Goal: Task Accomplishment & Management: Use online tool/utility

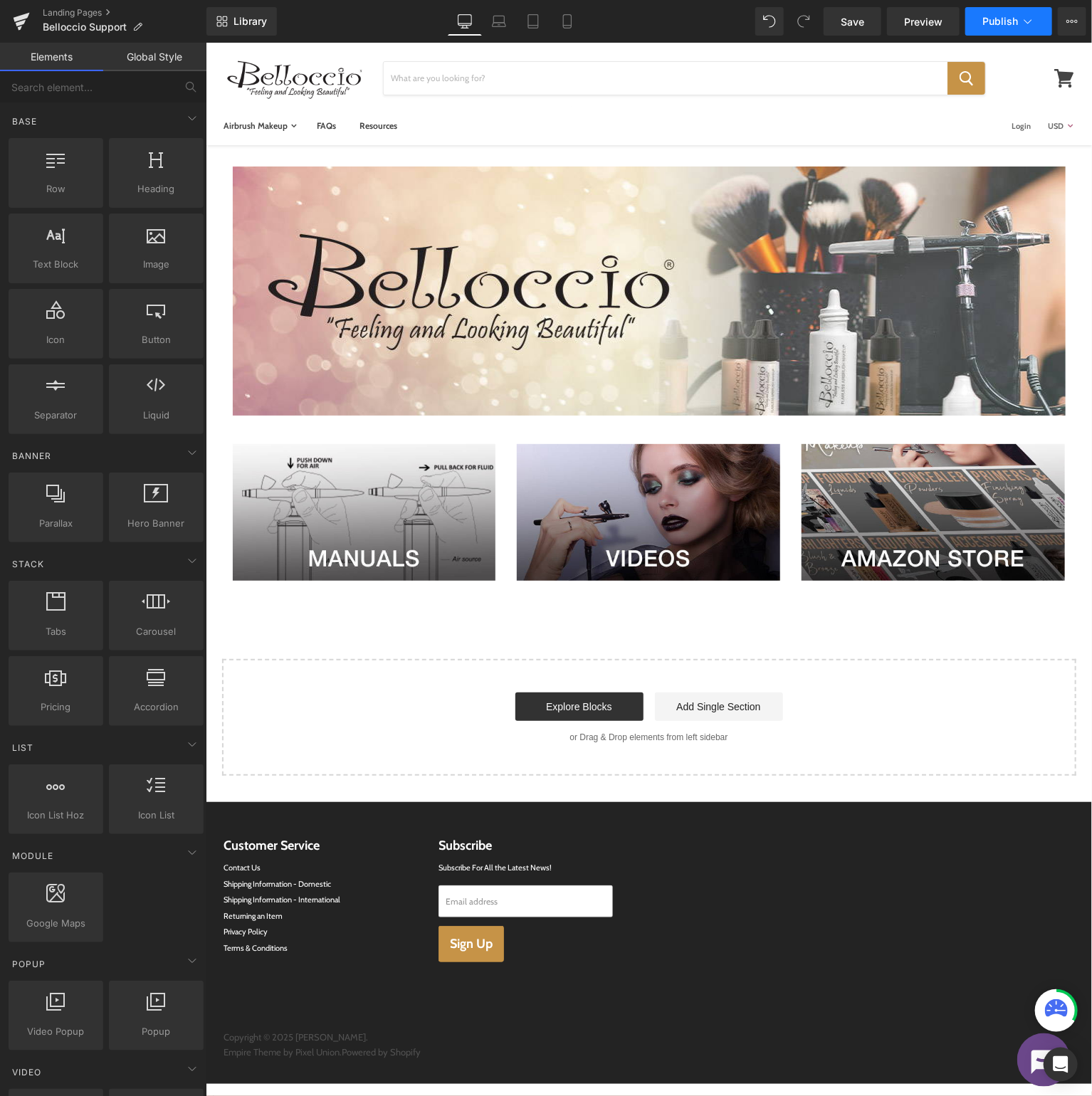
click at [1013, 10] on button "Publish" at bounding box center [1009, 21] width 87 height 29
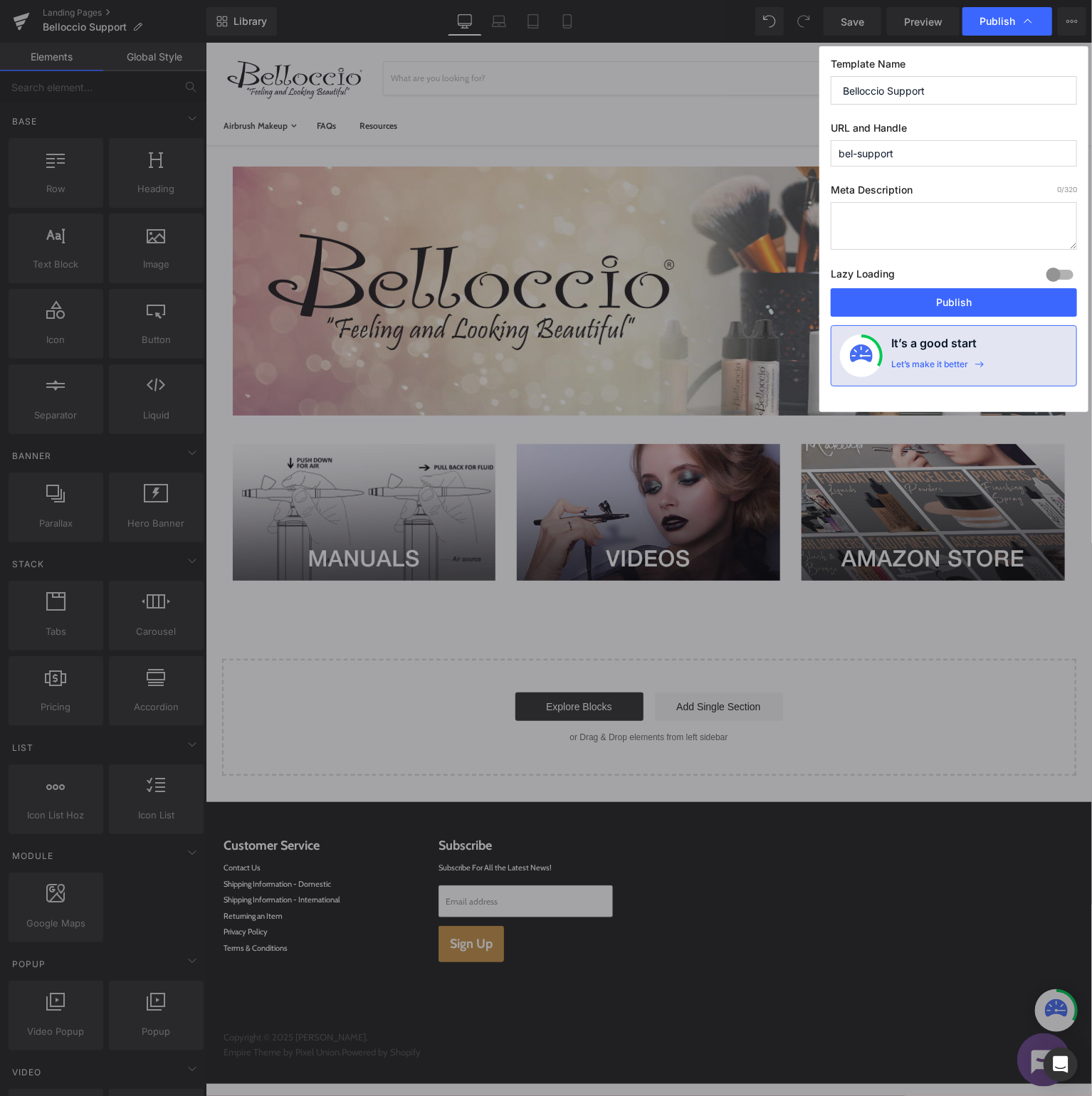
click at [934, 89] on input "Belloccio Support" at bounding box center [954, 90] width 246 height 29
type input "Belloccio Knowledge Base"
type input "bel-knowledge"
click at [920, 290] on button "Publish" at bounding box center [954, 302] width 246 height 29
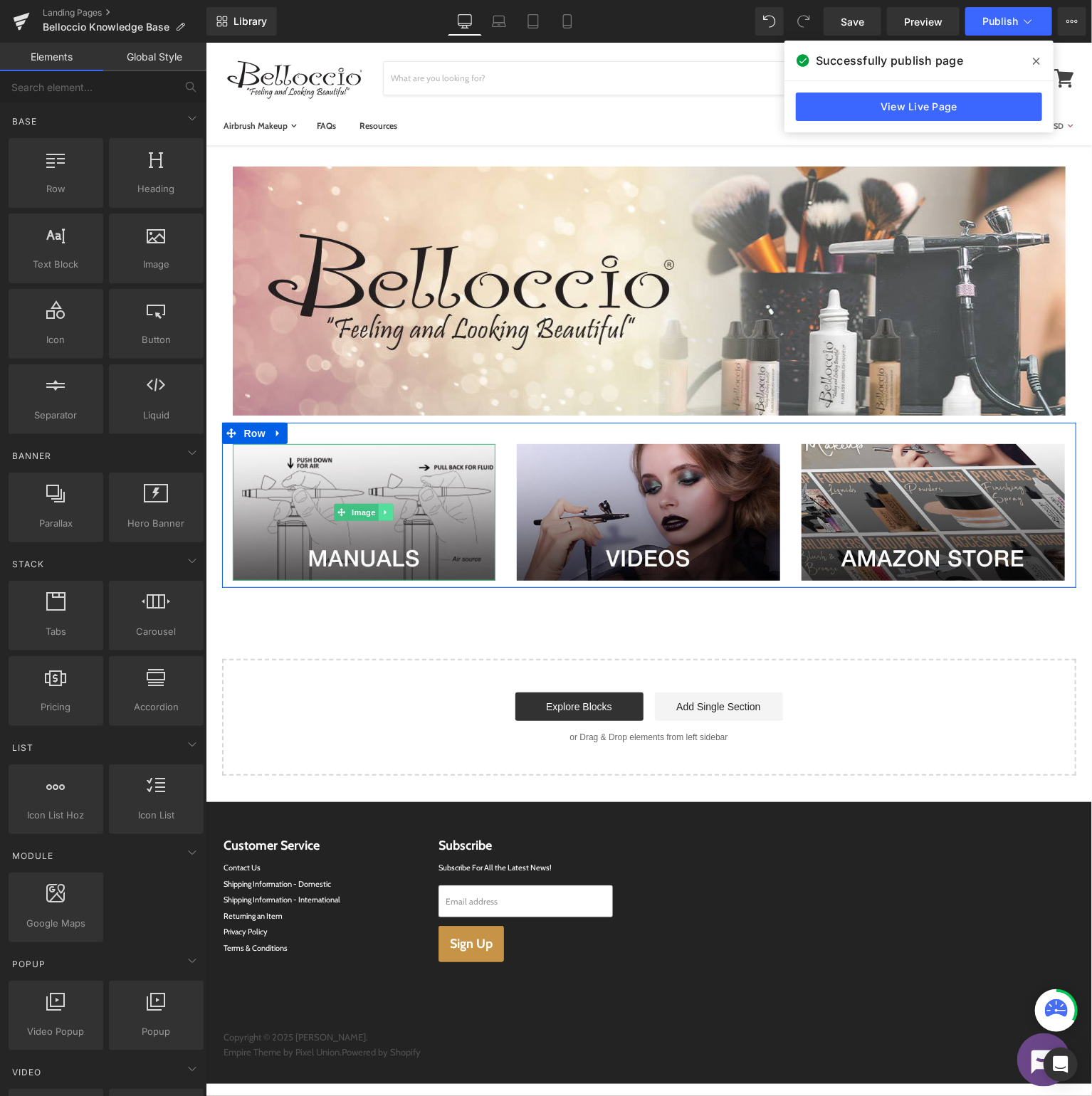
click at [378, 505] on link at bounding box center [386, 511] width 15 height 17
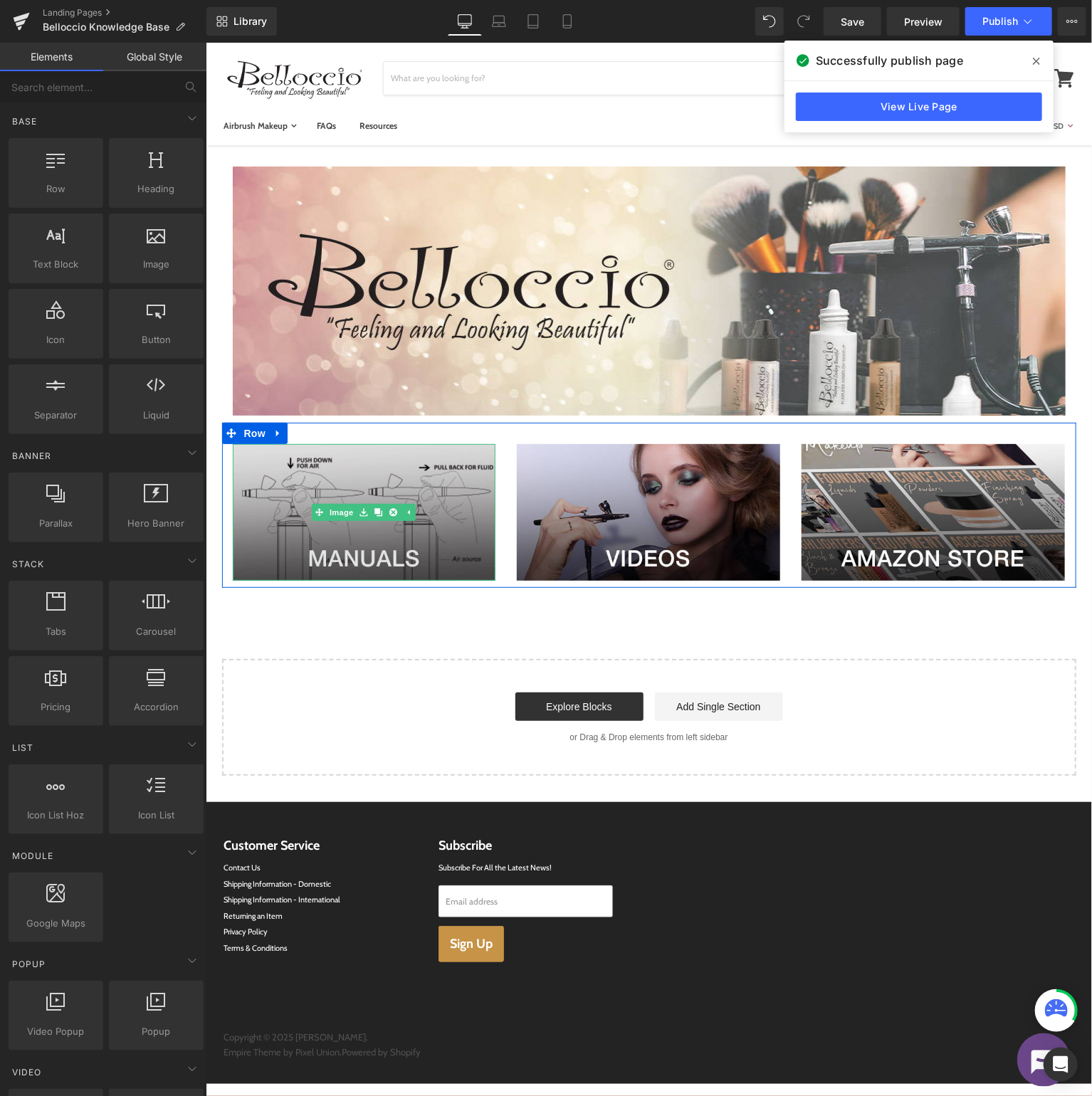
click at [330, 471] on img at bounding box center [364, 511] width 264 height 137
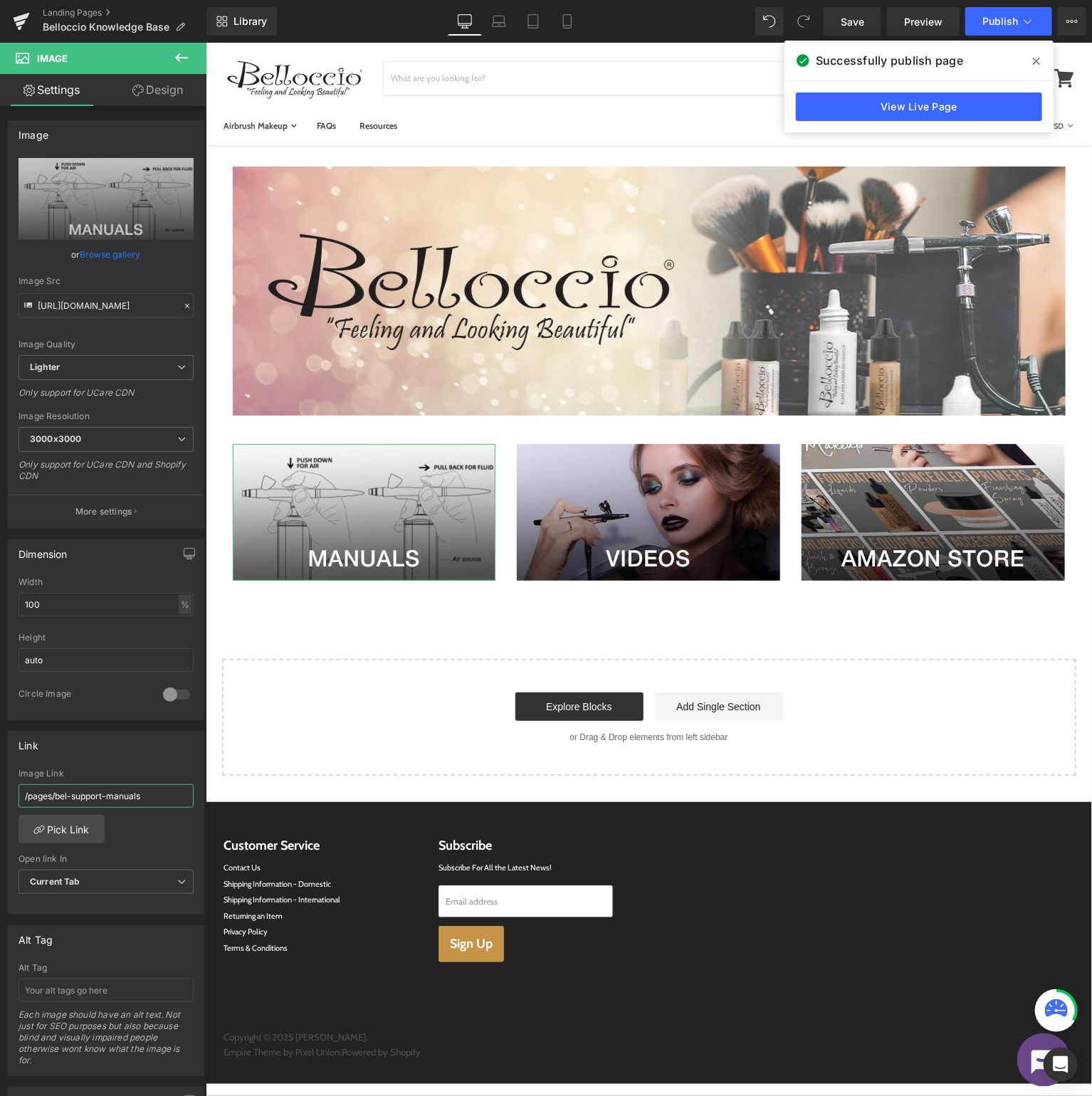
click at [96, 794] on input "/pages/bel-support-manuals" at bounding box center [106, 796] width 175 height 24
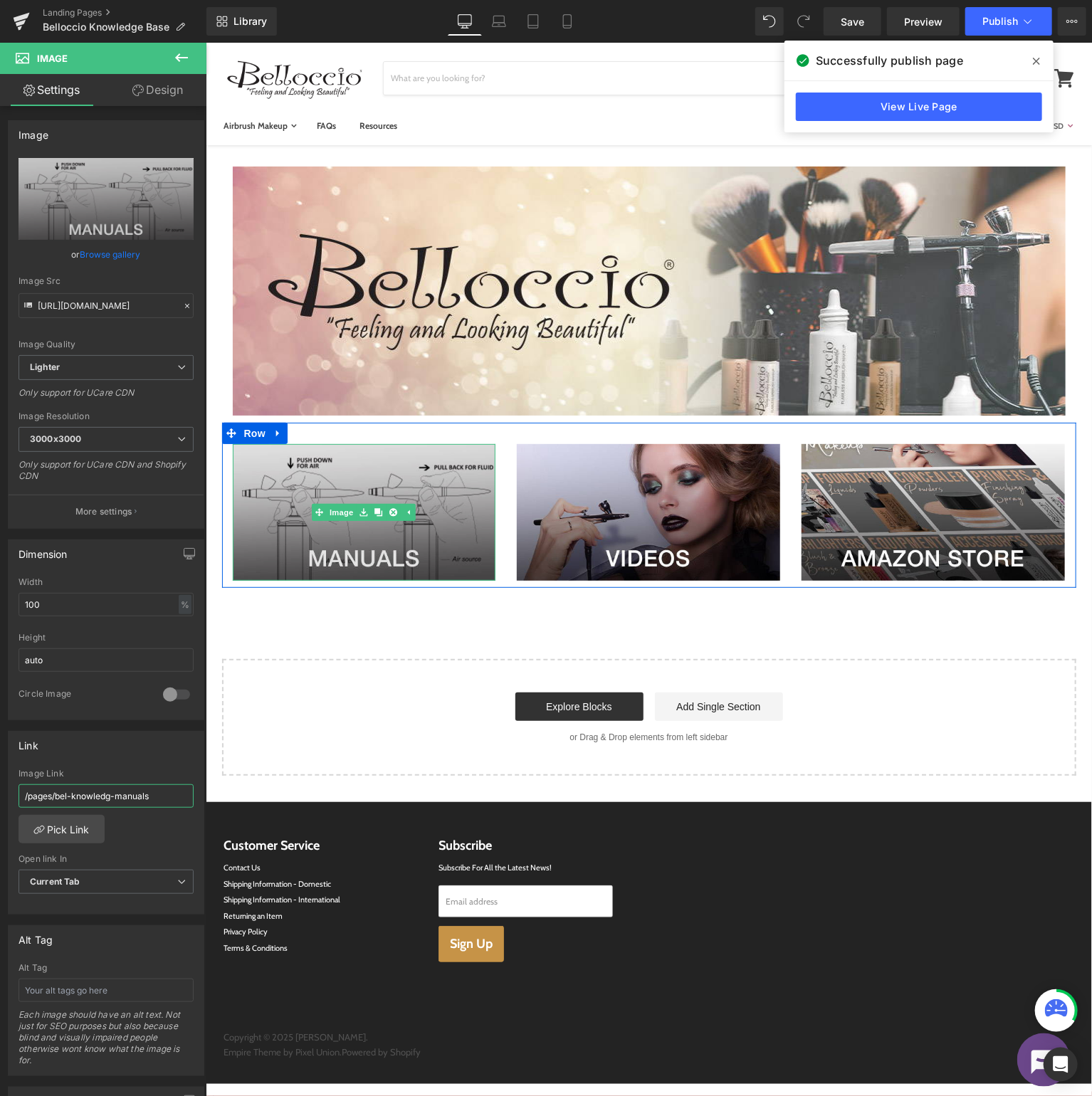
type input "/pages/bel-knowledge-manuals"
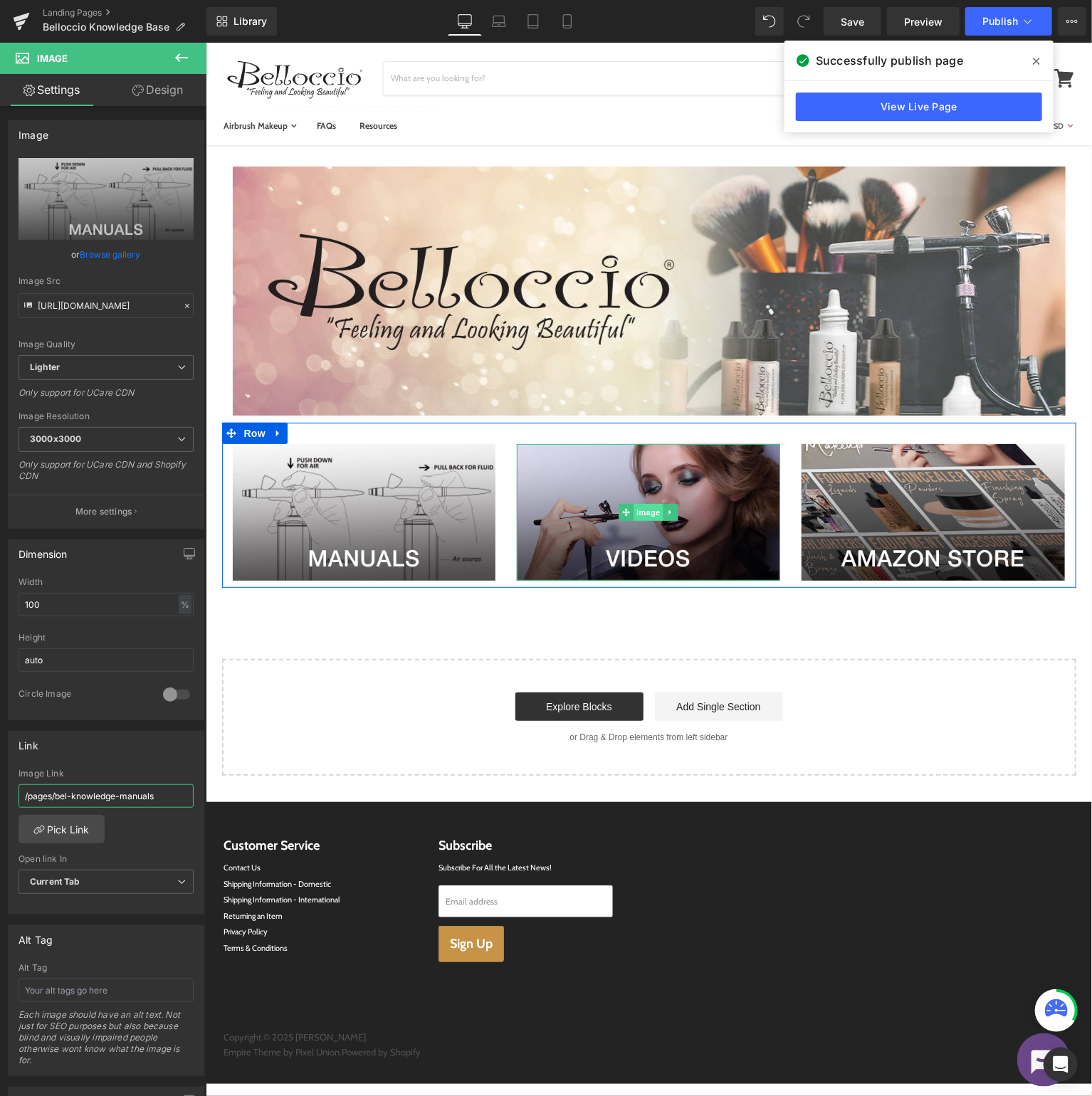
click at [639, 509] on span "Image" at bounding box center [649, 511] width 30 height 17
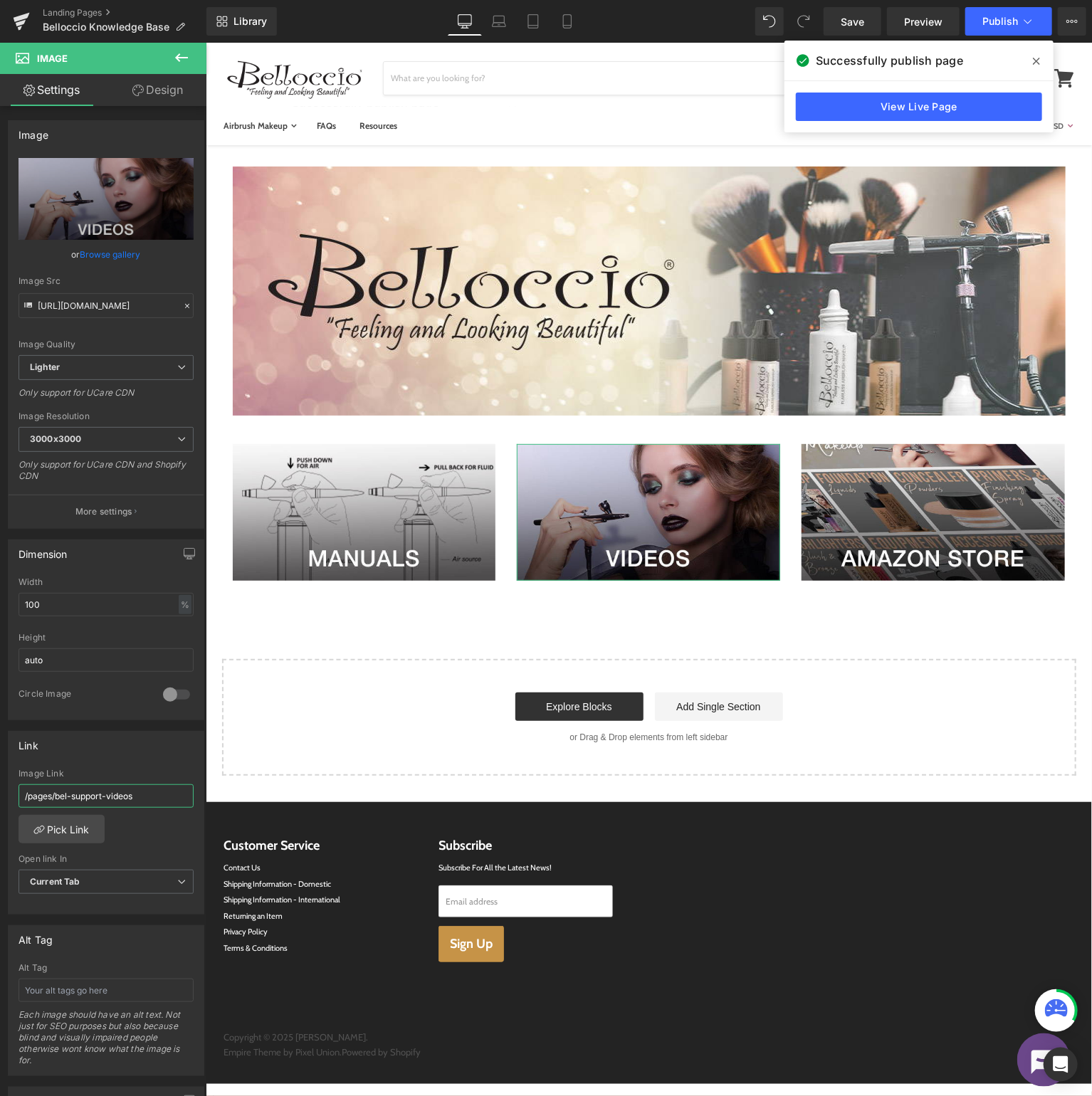
click at [78, 795] on input "/pages/bel-support-videos" at bounding box center [106, 796] width 175 height 24
type input "/pages/bel-knowledge-videos"
click at [1007, 18] on span "Publish" at bounding box center [1000, 21] width 35 height 11
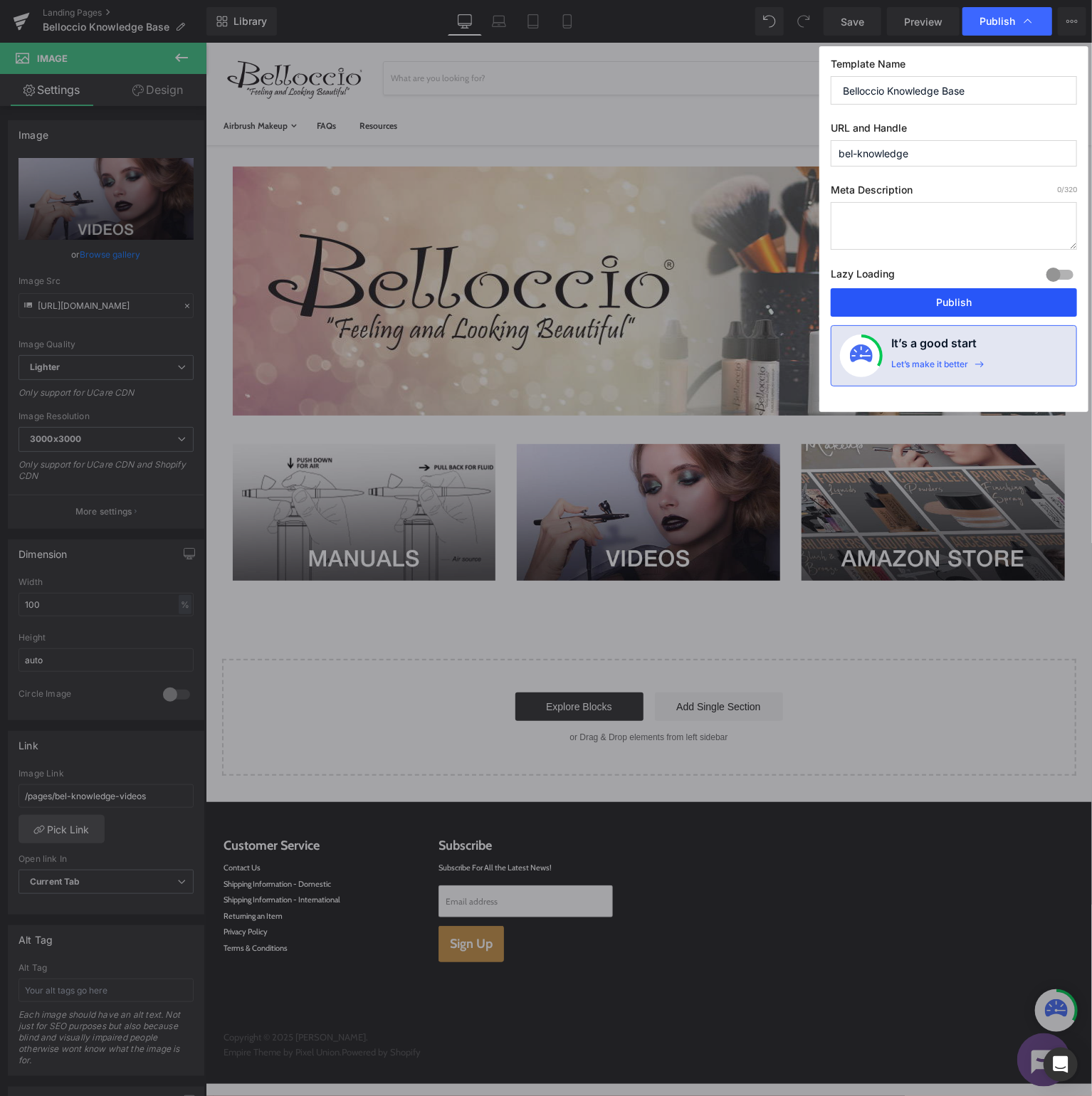
click at [970, 301] on button "Publish" at bounding box center [954, 302] width 246 height 29
